Goal: Information Seeking & Learning: Learn about a topic

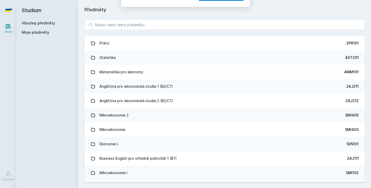
click at [188, 32] on button "Ne" at bounding box center [186, 33] width 19 height 13
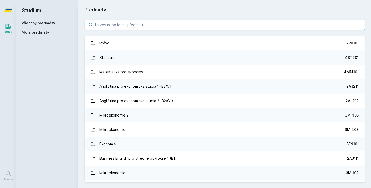
click at [177, 26] on input "search" at bounding box center [225, 25] width 280 height 10
paste input "4IZ260 - Úvod do datové analytiky"
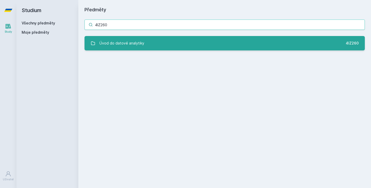
type input "4IZ260"
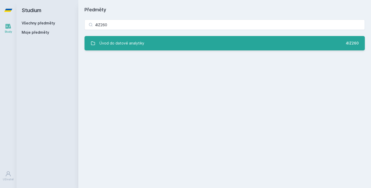
click at [172, 45] on link "Úvod do datové analytiky 4IZ260" at bounding box center [225, 43] width 280 height 14
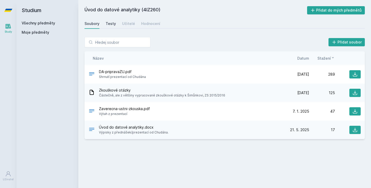
click at [114, 23] on div "Testy" at bounding box center [111, 23] width 10 height 5
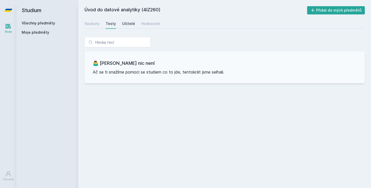
click at [128, 22] on div "Učitelé" at bounding box center [128, 23] width 13 height 5
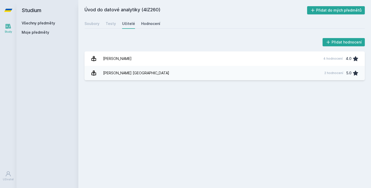
click at [147, 22] on div "Hodnocení" at bounding box center [150, 23] width 19 height 5
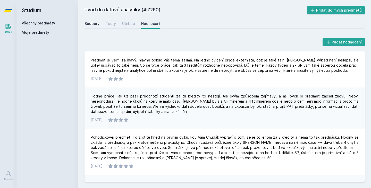
click at [93, 21] on link "Soubory" at bounding box center [92, 24] width 15 height 10
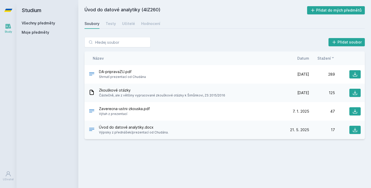
click at [263, 126] on div "Úvod do datové analytiky.docx Výpisky z přednášek/prezentací od [PERSON_NAME]." at bounding box center [186, 130] width 195 height 10
click at [355, 128] on icon at bounding box center [355, 130] width 5 height 5
